Goal: Transaction & Acquisition: Purchase product/service

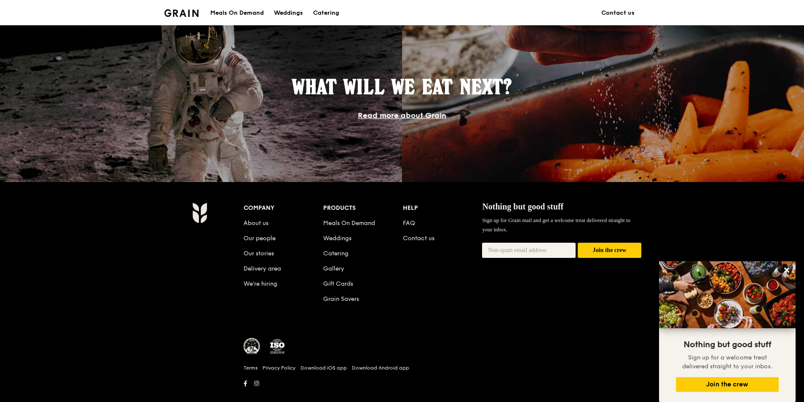
scroll to position [731, 0]
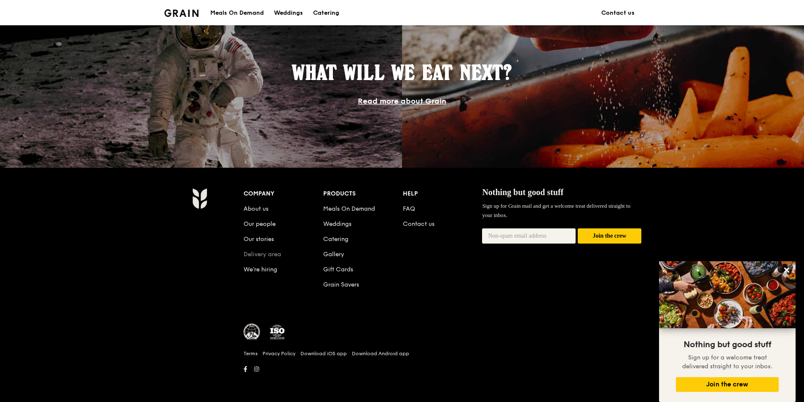
click at [275, 254] on link "Delivery area" at bounding box center [262, 254] width 37 height 7
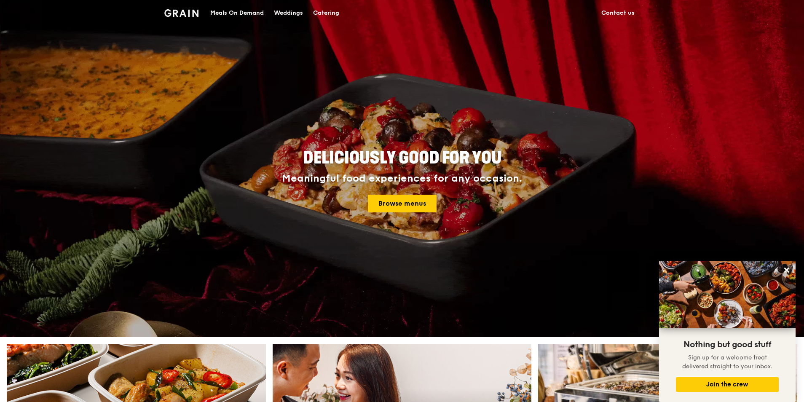
click at [253, 9] on div "Meals On Demand" at bounding box center [237, 12] width 54 height 25
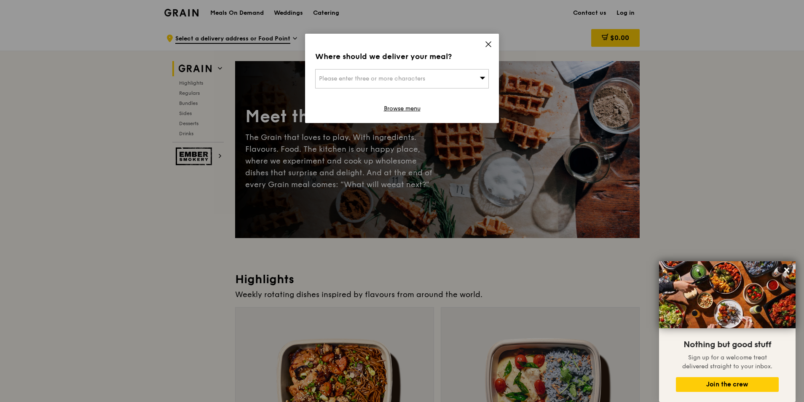
click at [441, 79] on div "Please enter three or more characters" at bounding box center [402, 78] width 174 height 19
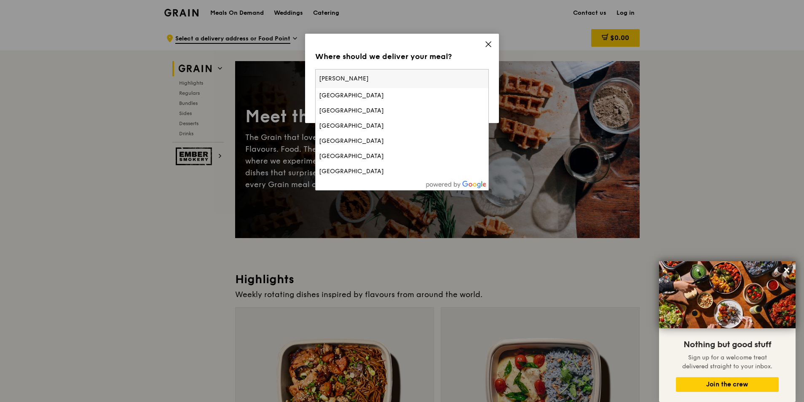
type input "[PERSON_NAME]"
drag, startPoint x: 399, startPoint y: 85, endPoint x: 122, endPoint y: 66, distance: 277.0
click at [124, 64] on div "Where should we deliver your meal? Please enter three or more characters [PERSO…" at bounding box center [402, 201] width 804 height 402
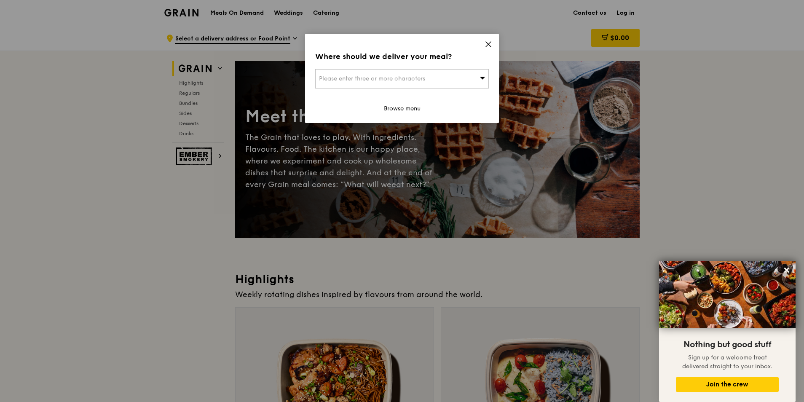
click at [418, 83] on div "Please enter three or more characters" at bounding box center [402, 78] width 174 height 19
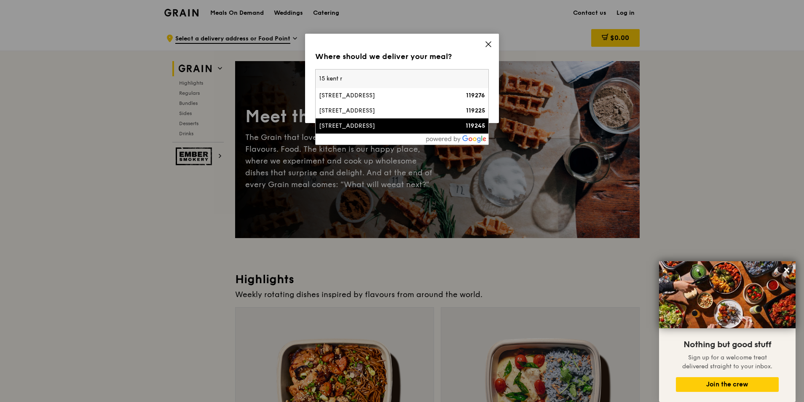
type input "15 kent r"
click at [405, 123] on div "[STREET_ADDRESS]" at bounding box center [381, 126] width 125 height 8
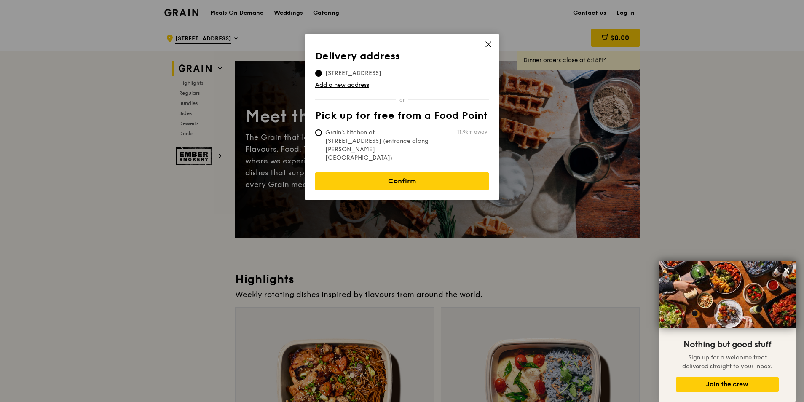
click at [488, 41] on icon at bounding box center [489, 44] width 8 height 8
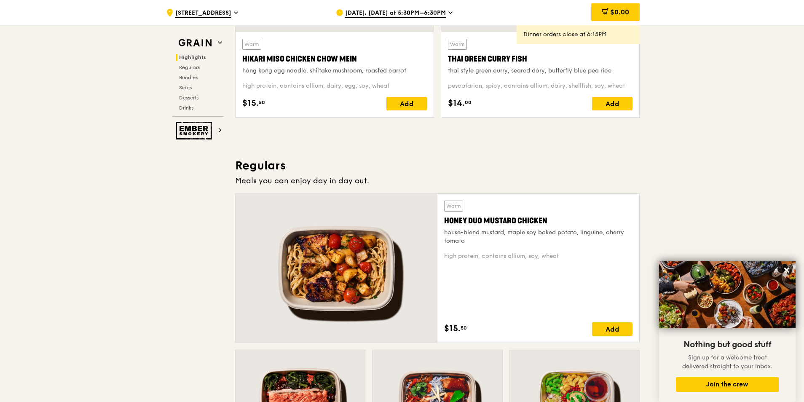
scroll to position [253, 0]
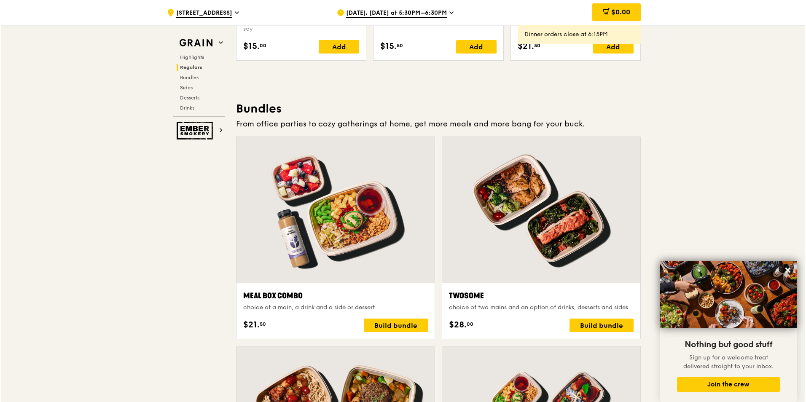
scroll to position [1180, 0]
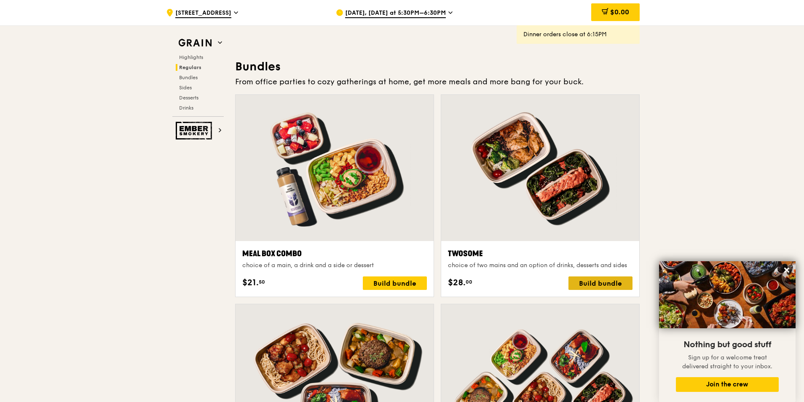
click at [609, 280] on div "Build bundle" at bounding box center [600, 282] width 64 height 13
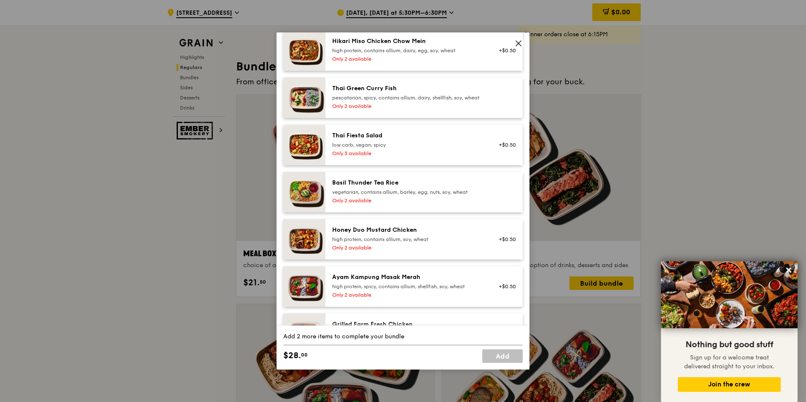
scroll to position [211, 0]
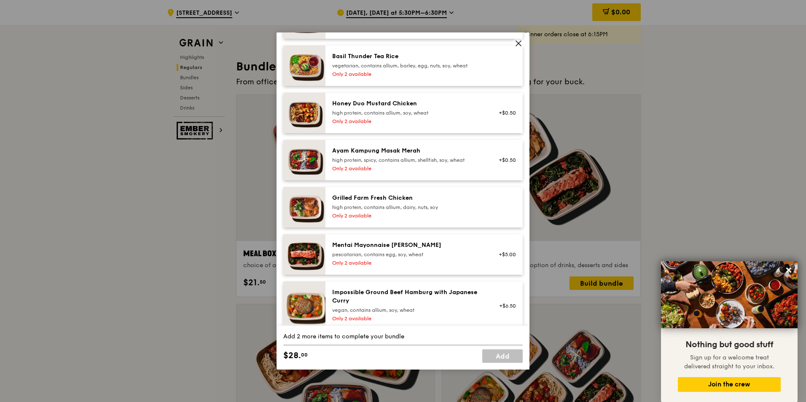
click at [501, 258] on div "+$5.00" at bounding box center [504, 254] width 22 height 7
click at [450, 258] on div "pescatarian, contains egg, soy, wheat" at bounding box center [407, 254] width 151 height 7
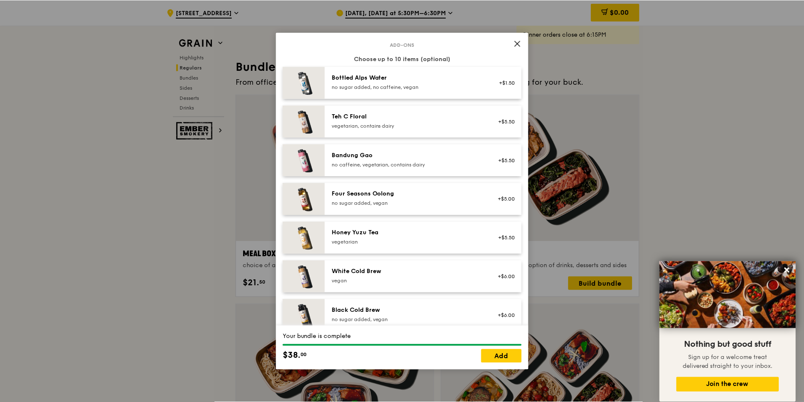
scroll to position [1066, 0]
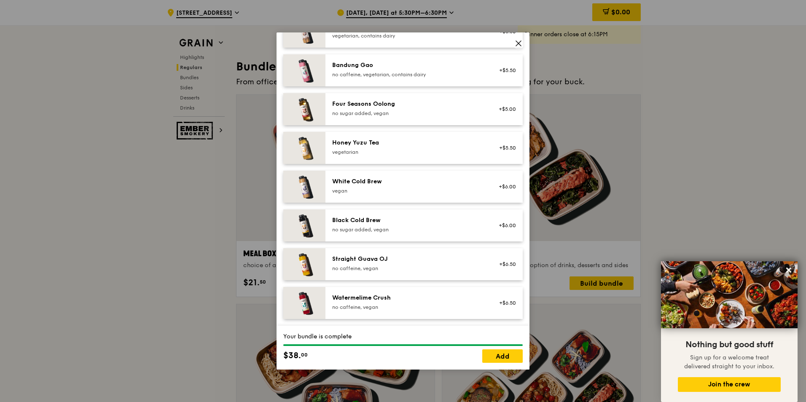
click at [521, 43] on icon at bounding box center [518, 44] width 8 height 8
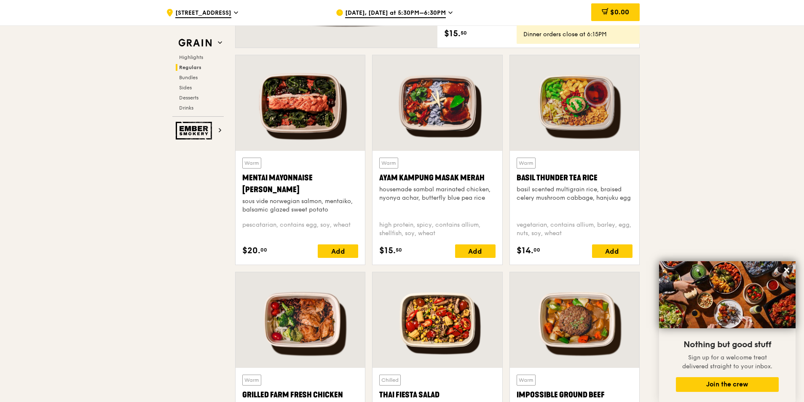
scroll to position [885, 0]
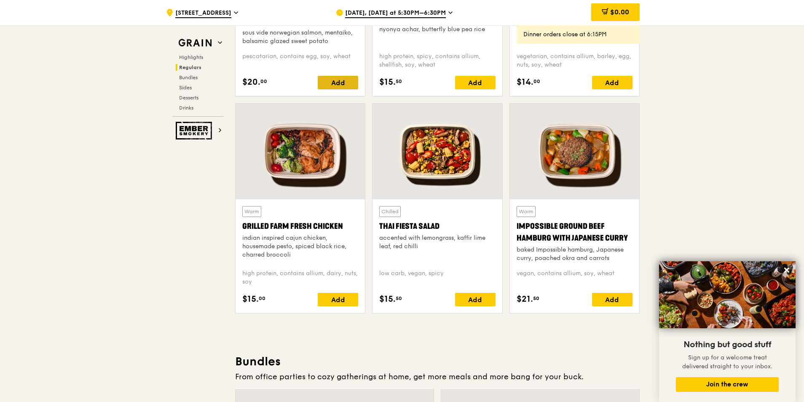
click at [353, 84] on div "Add" at bounding box center [338, 82] width 40 height 13
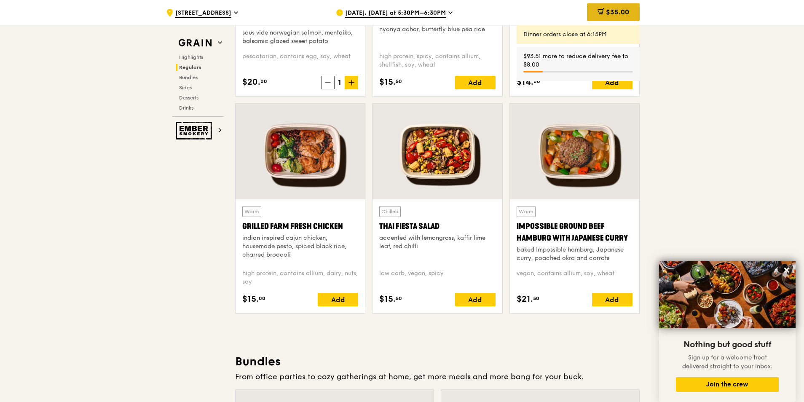
click at [612, 11] on span "$35.00" at bounding box center [617, 12] width 23 height 8
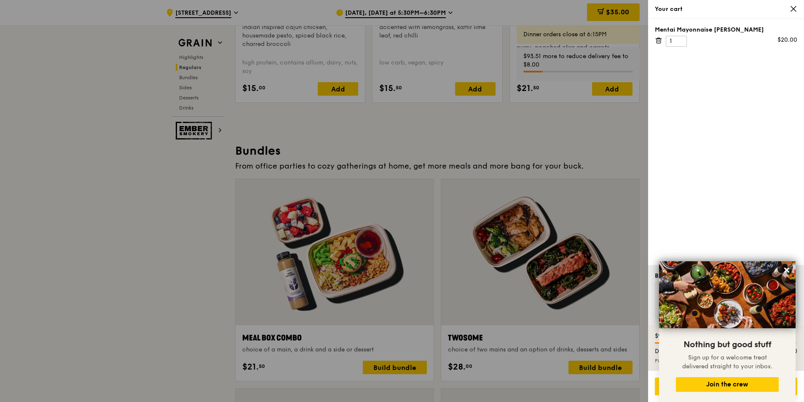
scroll to position [1138, 0]
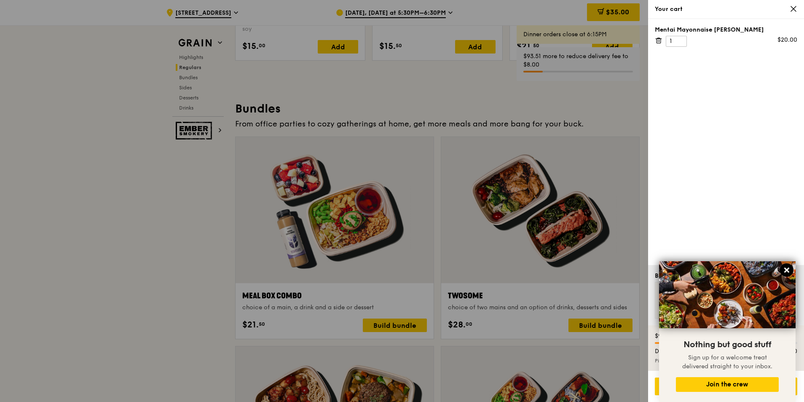
click at [788, 269] on icon at bounding box center [786, 270] width 5 height 5
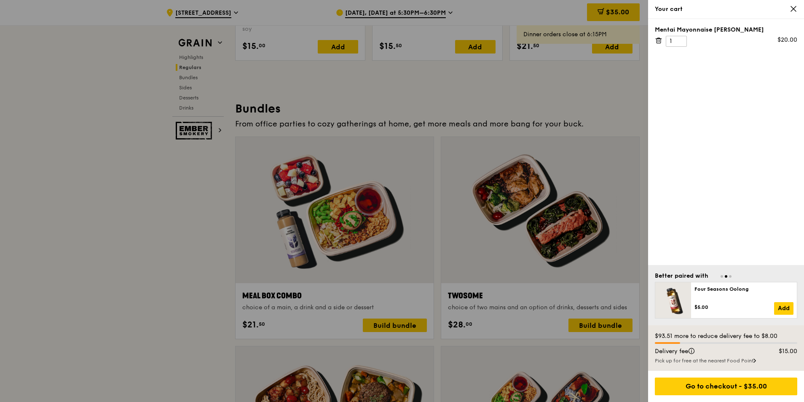
click at [790, 8] on icon at bounding box center [794, 9] width 8 height 8
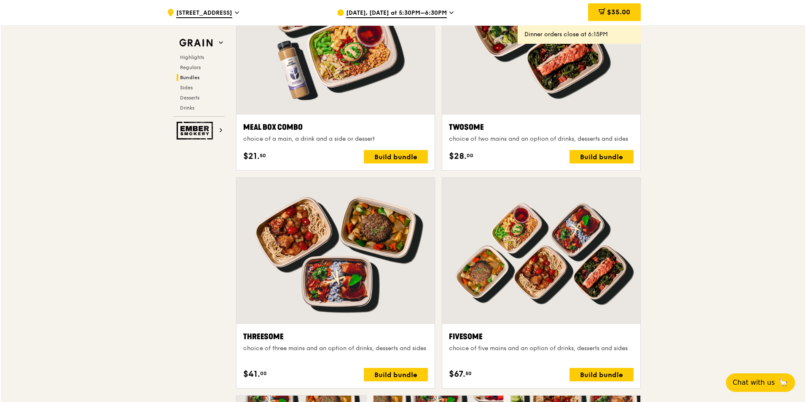
scroll to position [1433, 0]
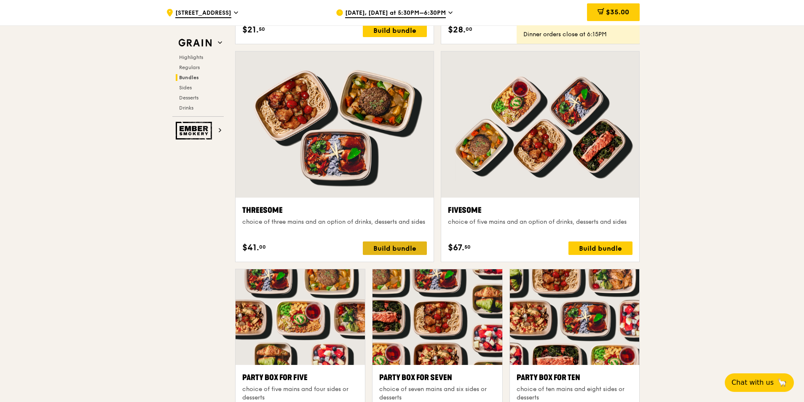
click at [424, 250] on div "Build bundle" at bounding box center [395, 247] width 64 height 13
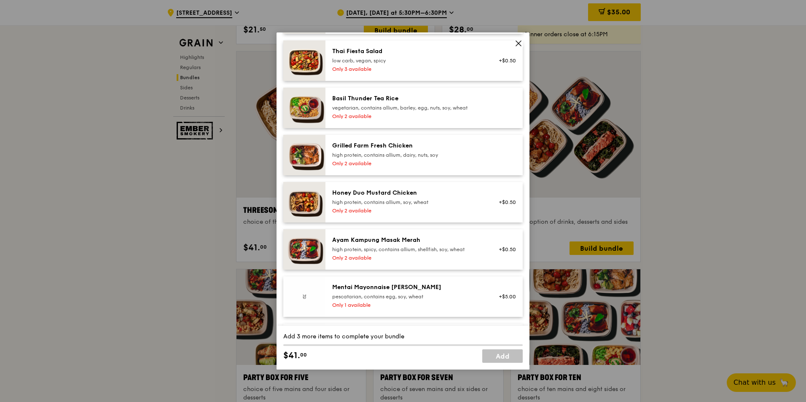
scroll to position [211, 0]
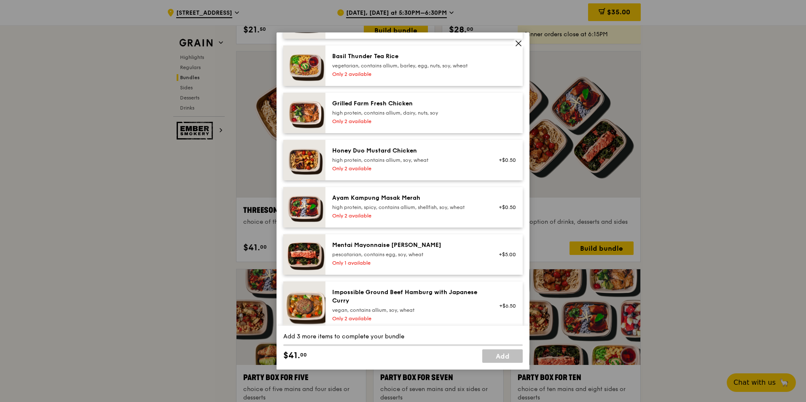
click at [452, 258] on div "pescatarian, contains egg, soy, wheat" at bounding box center [407, 254] width 151 height 7
click at [428, 258] on div "pescatarian, contains egg, soy, wheat" at bounding box center [407, 254] width 151 height 7
click at [295, 260] on img at bounding box center [304, 254] width 42 height 40
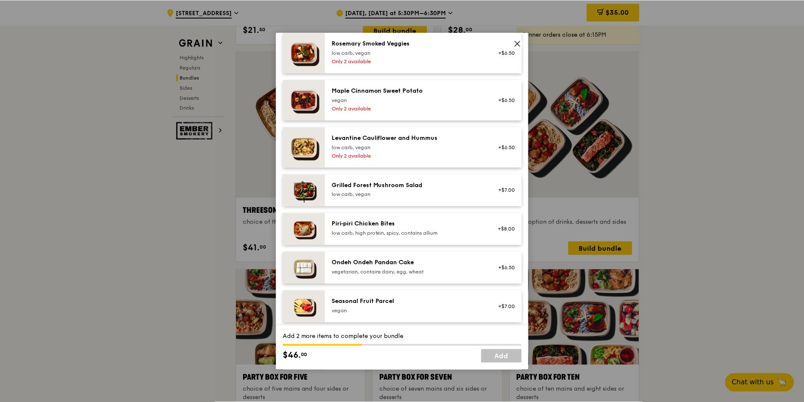
scroll to position [253, 0]
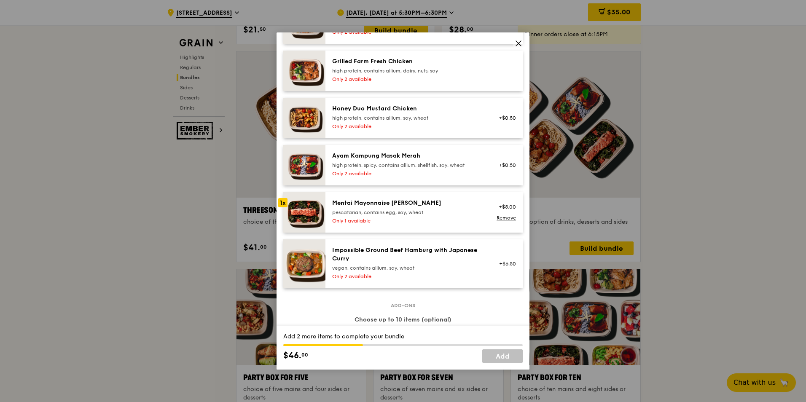
click at [439, 207] on div "Mentai Mayonnaise [PERSON_NAME]" at bounding box center [407, 203] width 151 height 8
click at [386, 129] on div "Honey Duo Mustard Chicken high protein, contains allium, soy, wheat Only 2 avai…" at bounding box center [407, 117] width 161 height 27
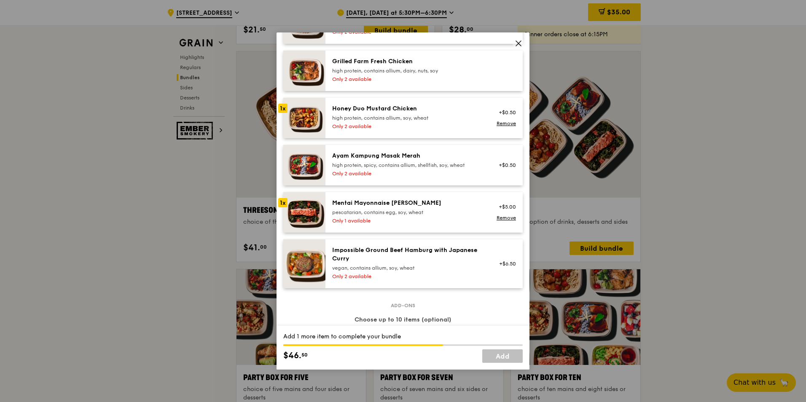
click at [386, 129] on div "Honey Duo Mustard Chicken high protein, contains allium, soy, wheat Only 2 avai…" at bounding box center [407, 117] width 161 height 27
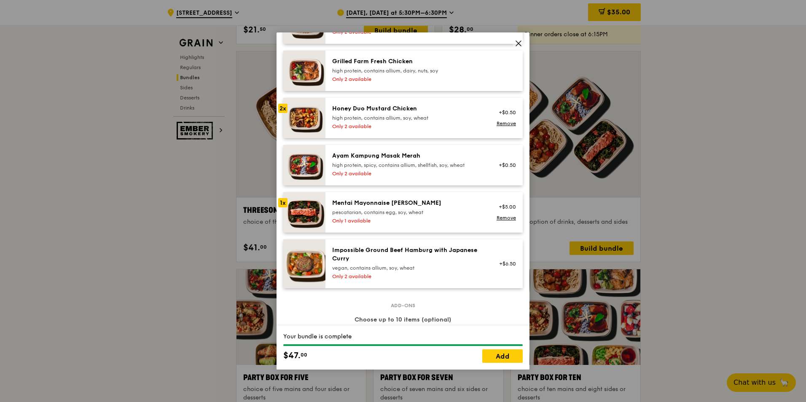
click at [514, 41] on icon at bounding box center [518, 44] width 8 height 8
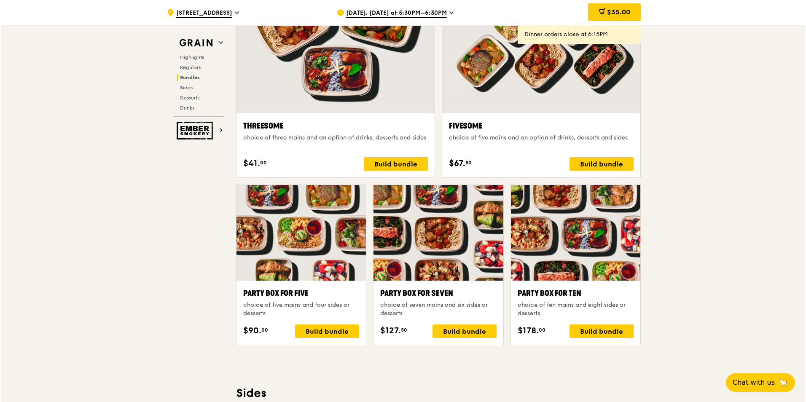
scroll to position [1559, 0]
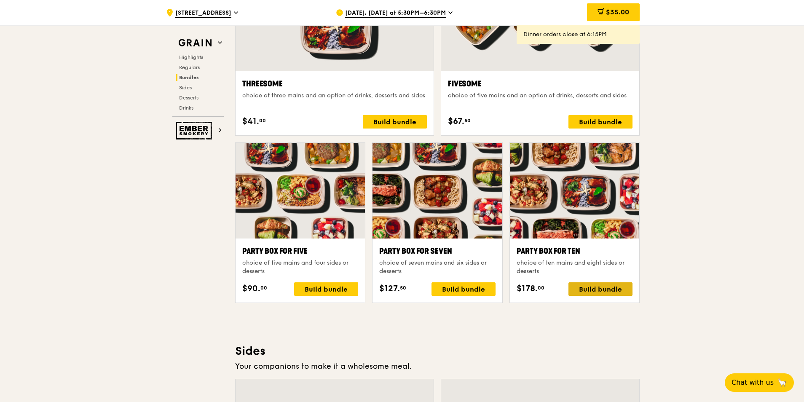
click at [600, 285] on div "Build bundle" at bounding box center [600, 288] width 64 height 13
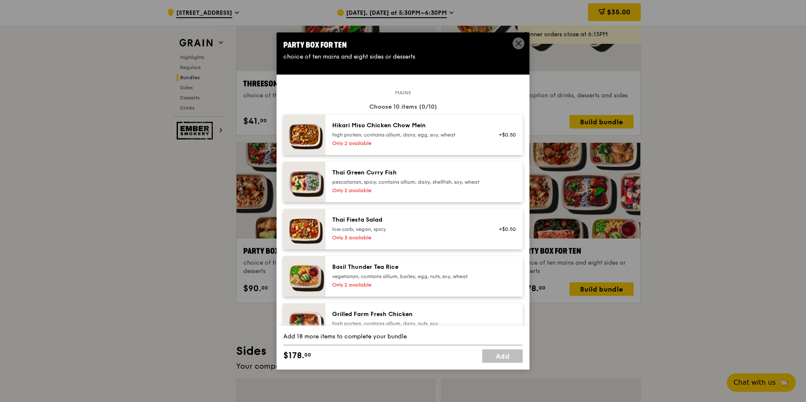
click at [512, 46] on div "Party Box for Ten" at bounding box center [402, 45] width 239 height 12
click at [515, 47] on icon at bounding box center [518, 44] width 8 height 8
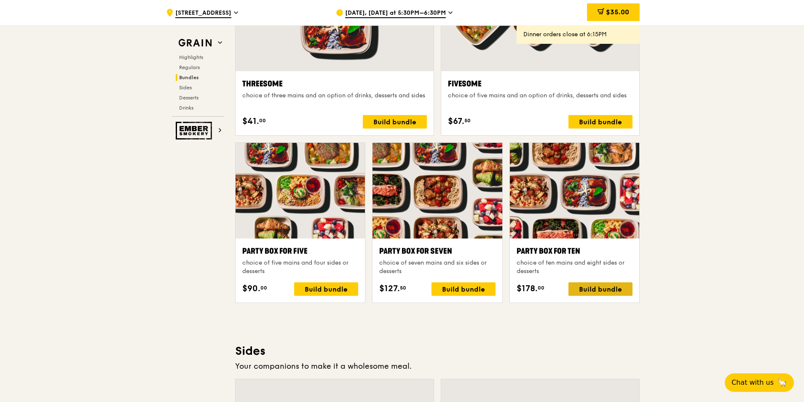
click at [596, 284] on div "Build bundle" at bounding box center [600, 288] width 64 height 13
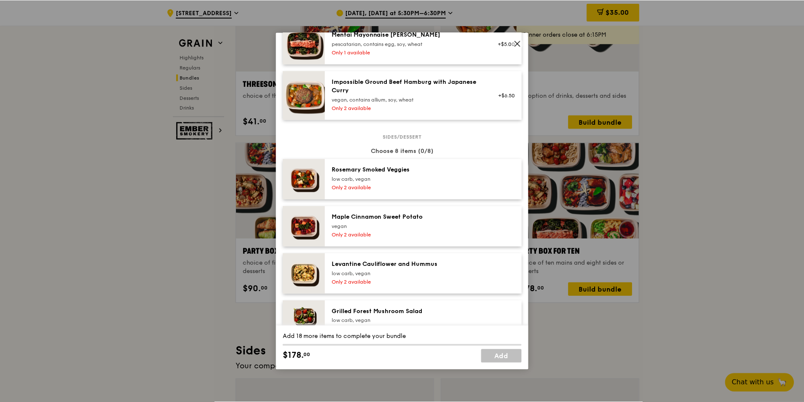
scroll to position [379, 0]
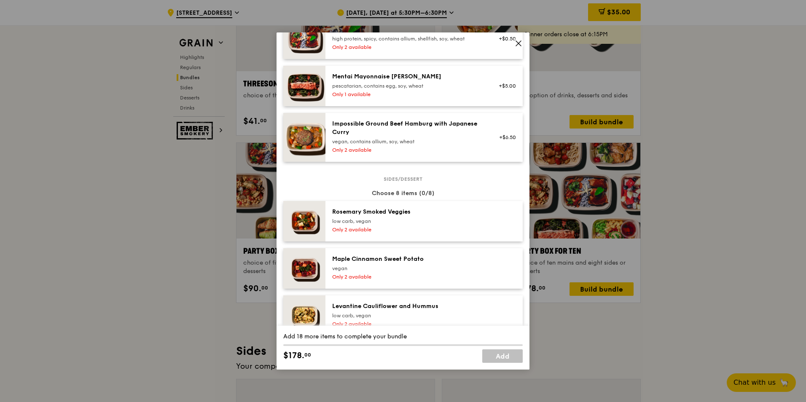
click at [514, 38] on div "+$0.50" at bounding box center [504, 38] width 32 height 27
click at [517, 43] on icon at bounding box center [518, 44] width 8 height 8
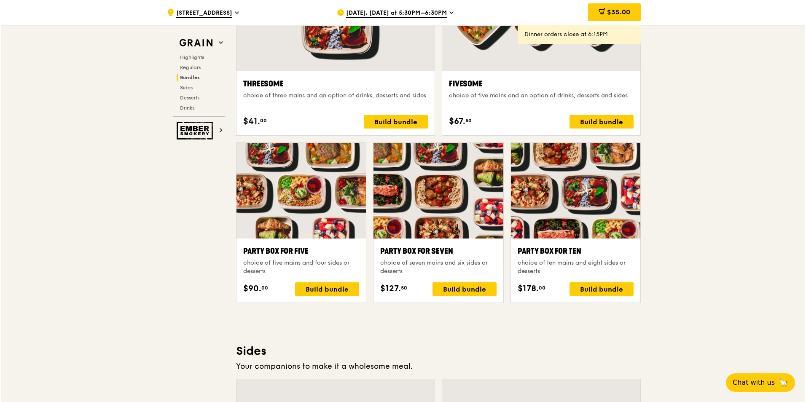
scroll to position [1517, 0]
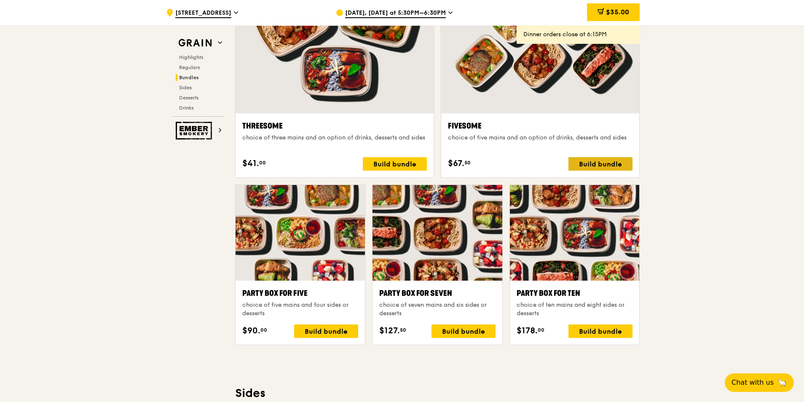
click at [591, 158] on div "Build bundle" at bounding box center [600, 163] width 64 height 13
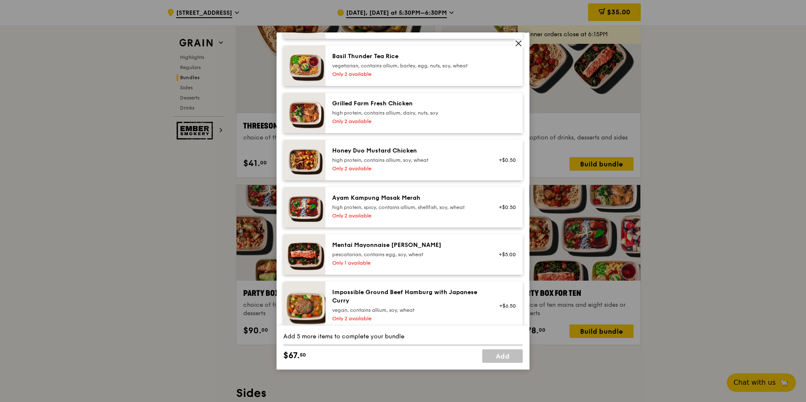
scroll to position [253, 0]
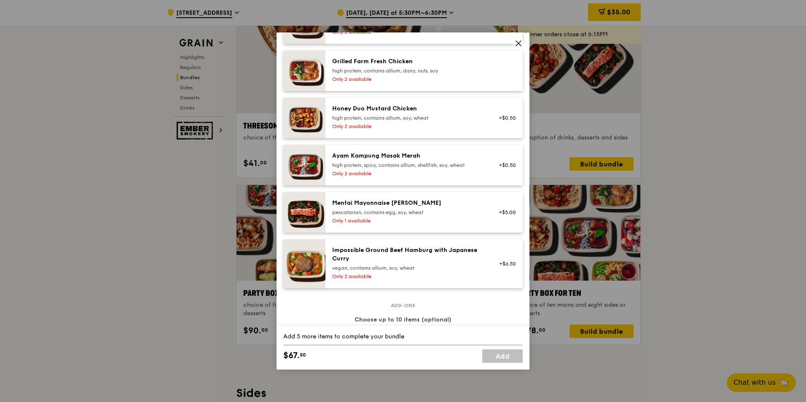
click at [419, 207] on div "Mentai Mayonnaise [PERSON_NAME]" at bounding box center [407, 203] width 151 height 8
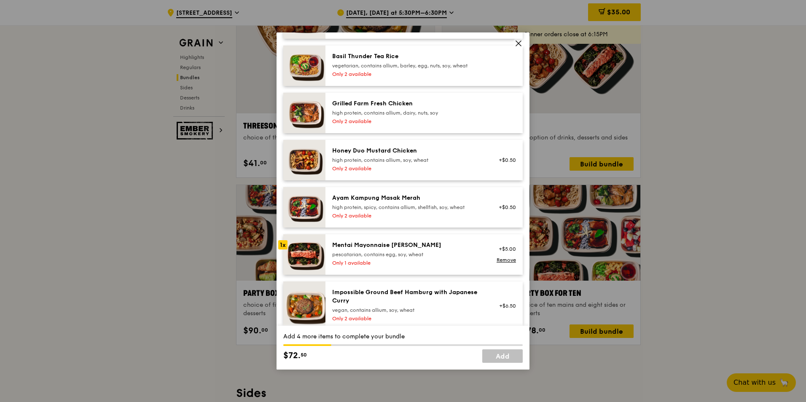
click at [410, 258] on div "pescatarian, contains egg, soy, wheat" at bounding box center [407, 254] width 151 height 7
click at [423, 266] on div "Only 1 available" at bounding box center [407, 263] width 151 height 7
click at [520, 41] on icon at bounding box center [518, 44] width 8 height 8
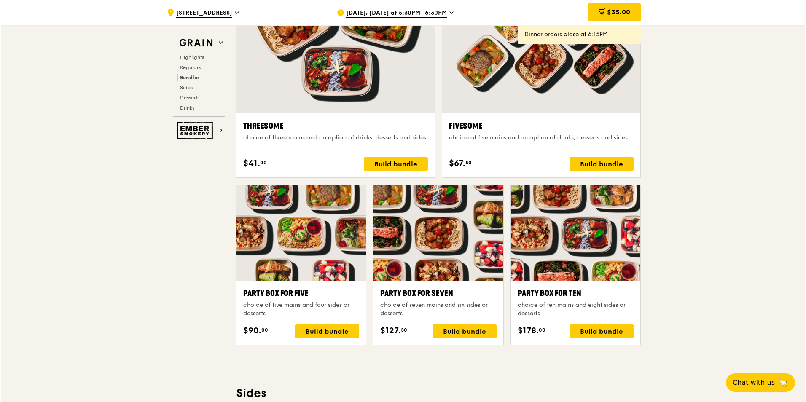
scroll to position [1475, 0]
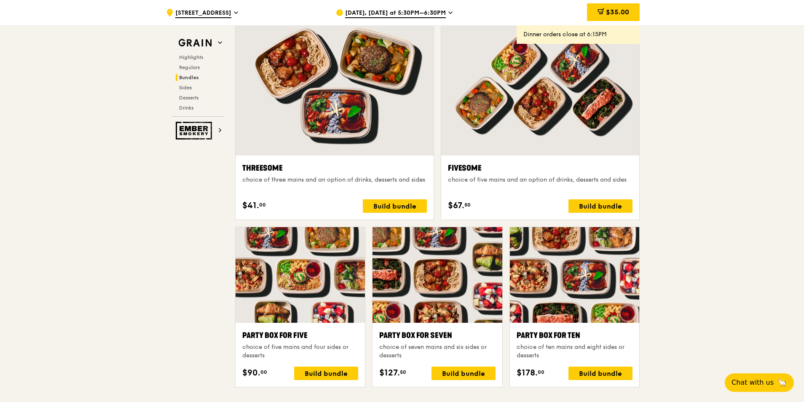
click at [523, 99] on div at bounding box center [540, 82] width 198 height 146
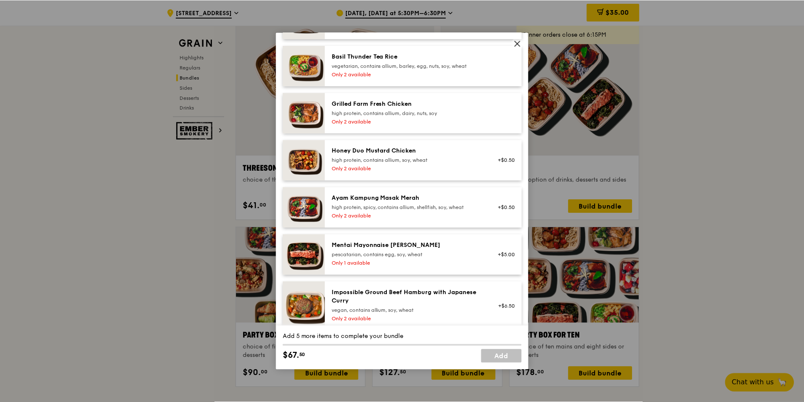
scroll to position [253, 0]
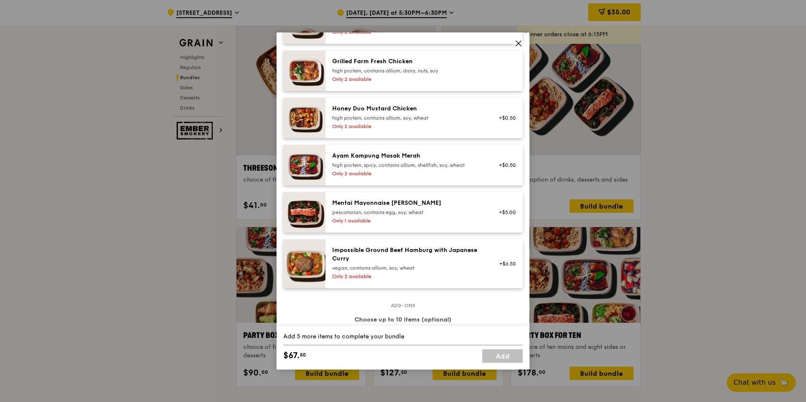
click at [522, 41] on span at bounding box center [518, 43] width 12 height 12
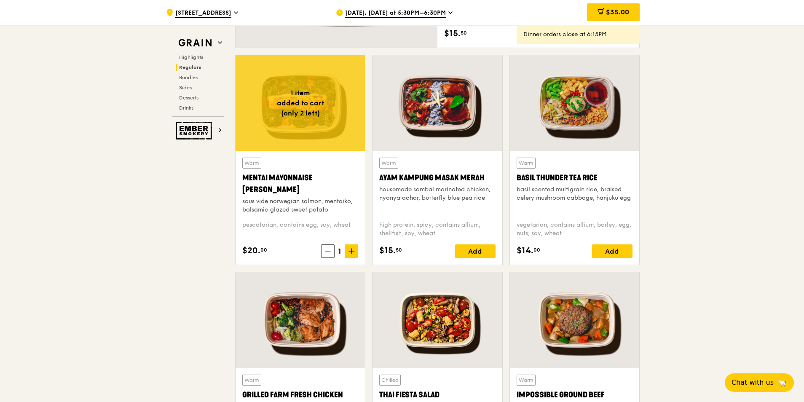
scroll to position [674, 0]
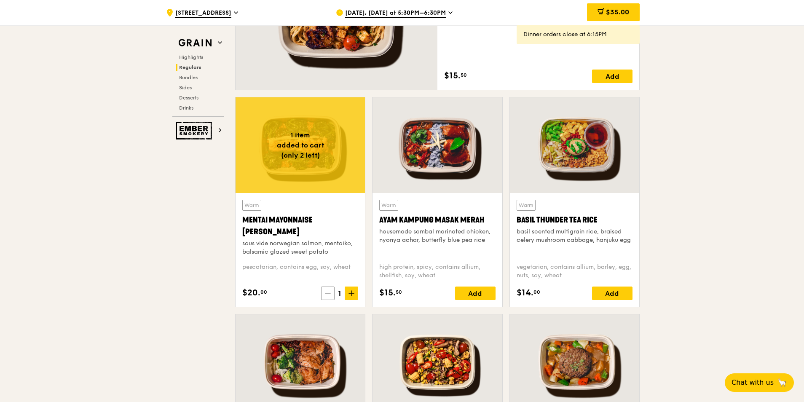
click at [329, 297] on span at bounding box center [327, 293] width 13 height 13
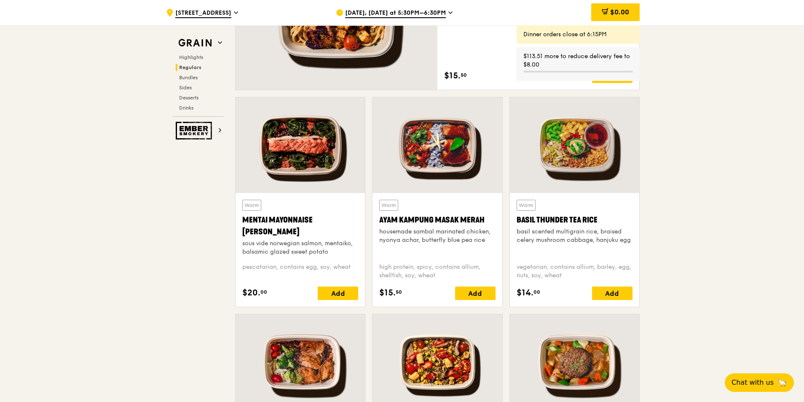
click at [450, 171] on div at bounding box center [436, 145] width 129 height 96
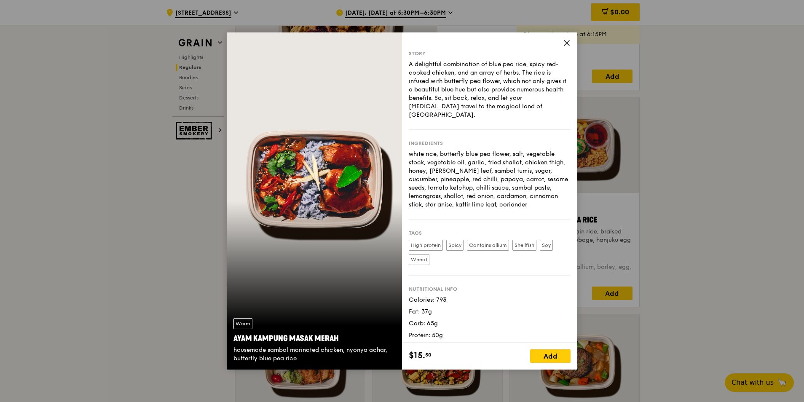
click at [570, 40] on icon at bounding box center [567, 43] width 8 height 8
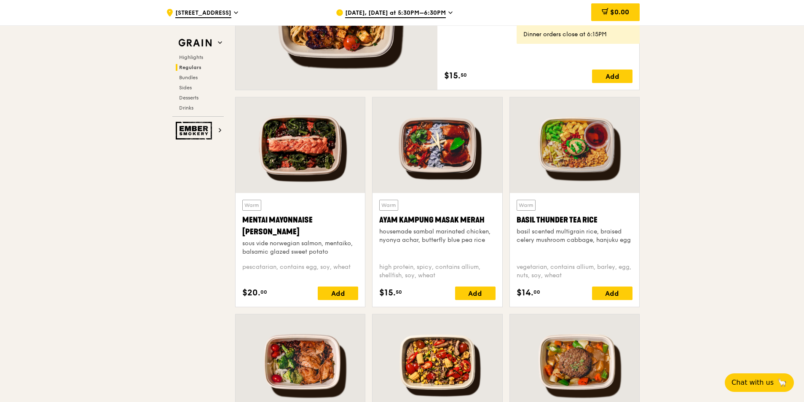
click at [597, 147] on div at bounding box center [574, 145] width 129 height 96
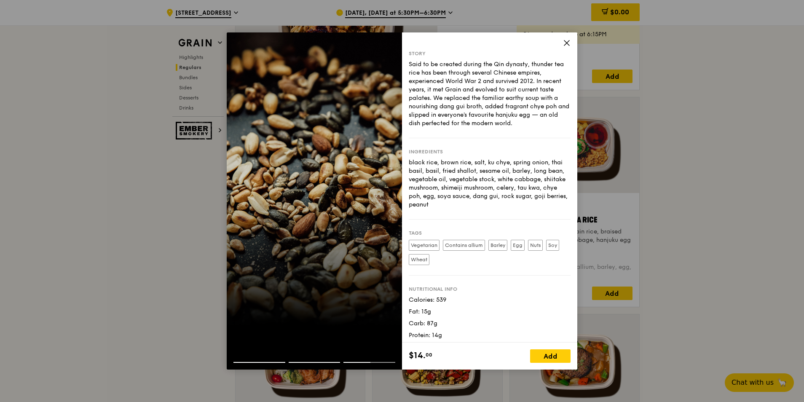
click at [568, 40] on icon at bounding box center [567, 43] width 8 height 8
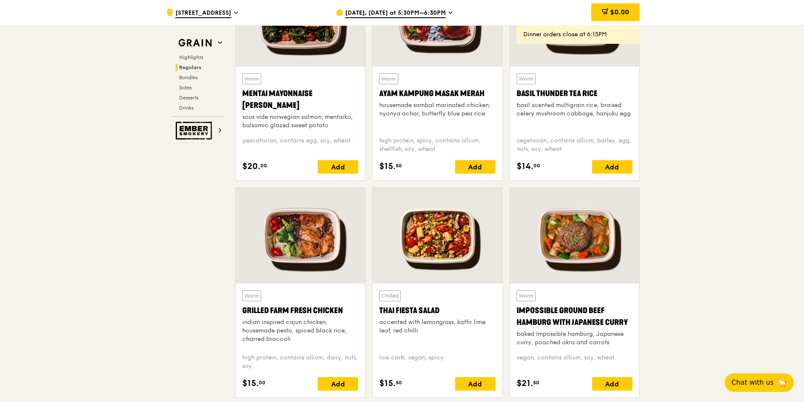
scroll to position [716, 0]
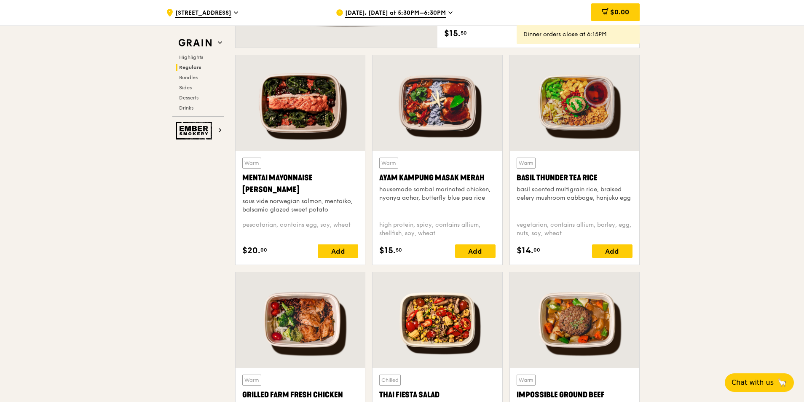
click at [600, 130] on div at bounding box center [574, 103] width 129 height 96
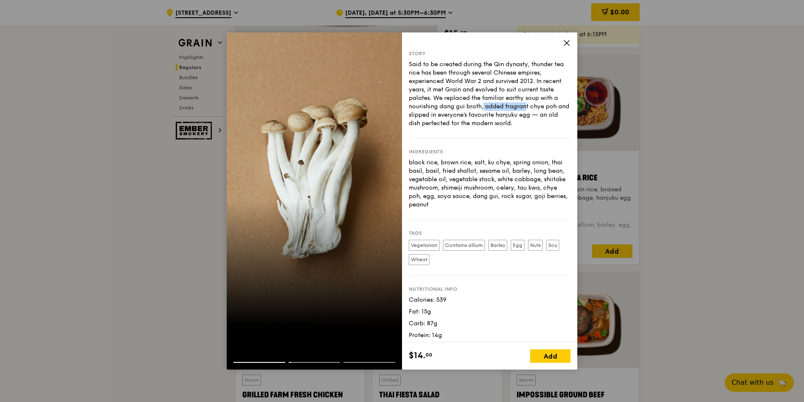
drag, startPoint x: 440, startPoint y: 107, endPoint x: 483, endPoint y: 107, distance: 43.0
click at [483, 107] on div "Said to be created during the Qin dynasty, thunder tea rice has been through se…" at bounding box center [490, 93] width 162 height 67
click at [520, 128] on div "Story Said to be created during the Qin dynasty, thunder tea rice has been thro…" at bounding box center [490, 94] width 162 height 88
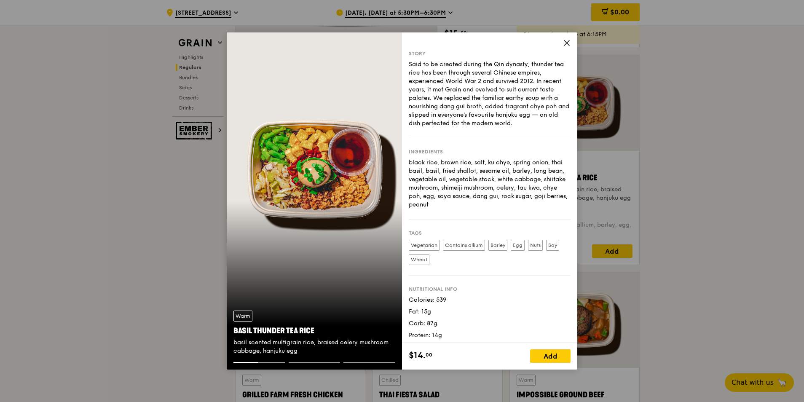
click at [568, 45] on icon at bounding box center [567, 43] width 8 height 8
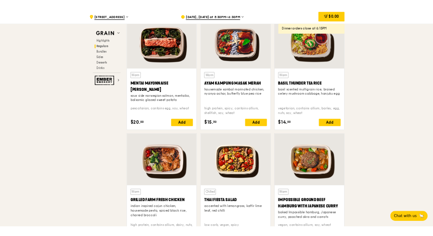
scroll to position [506, 0]
